Goal: Task Accomplishment & Management: Manage account settings

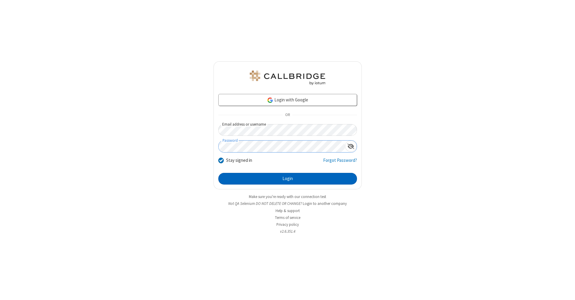
click at [287, 179] on button "Login" at bounding box center [287, 179] width 139 height 12
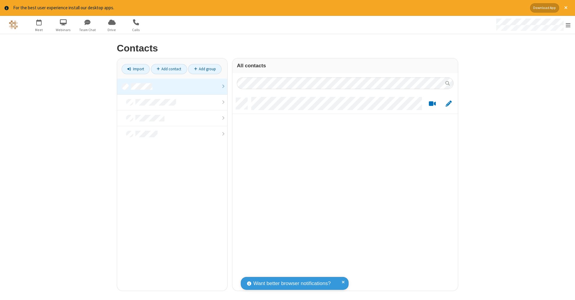
scroll to position [5, 5]
click at [172, 86] on link at bounding box center [172, 87] width 110 height 16
click at [169, 69] on link "Add contact" at bounding box center [169, 69] width 36 height 10
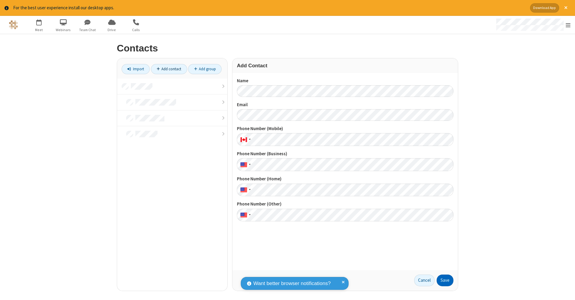
click at [445, 280] on button "Save" at bounding box center [444, 281] width 17 height 12
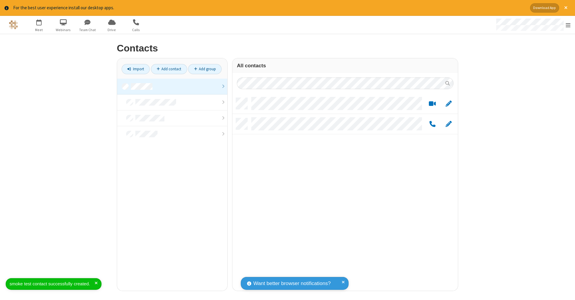
scroll to position [193, 221]
click at [169, 69] on link "Add contact" at bounding box center [169, 69] width 36 height 10
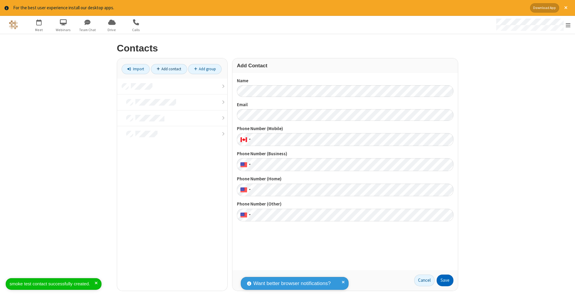
click at [445, 280] on button "Save" at bounding box center [444, 281] width 17 height 12
